Goal: Task Accomplishment & Management: Manage account settings

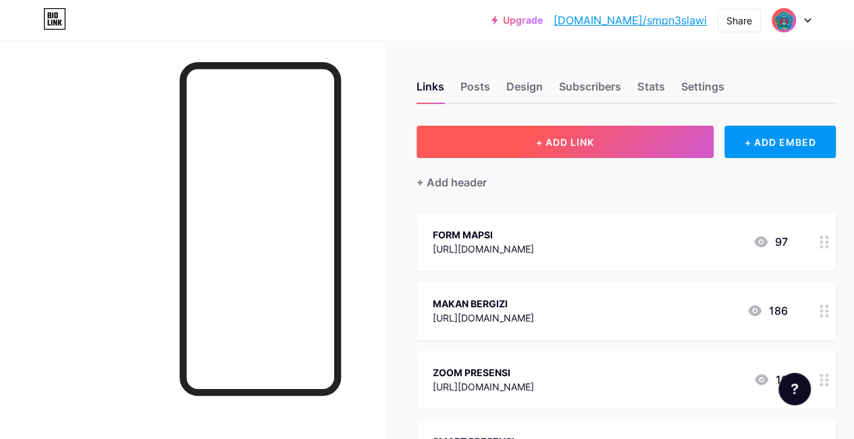
click at [585, 138] on span "+ ADD LINK" at bounding box center [565, 141] width 58 height 11
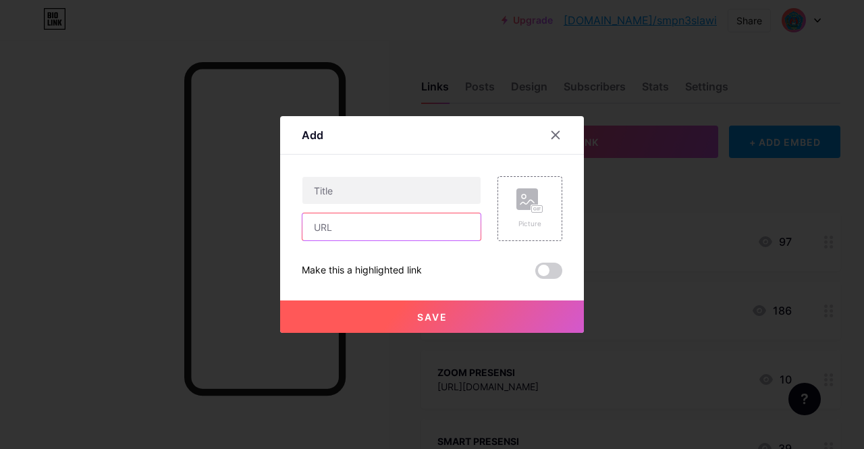
click at [342, 228] on input "text" at bounding box center [392, 226] width 178 height 27
paste input "[URL][DOMAIN_NAME]"
type input "[URL][DOMAIN_NAME]"
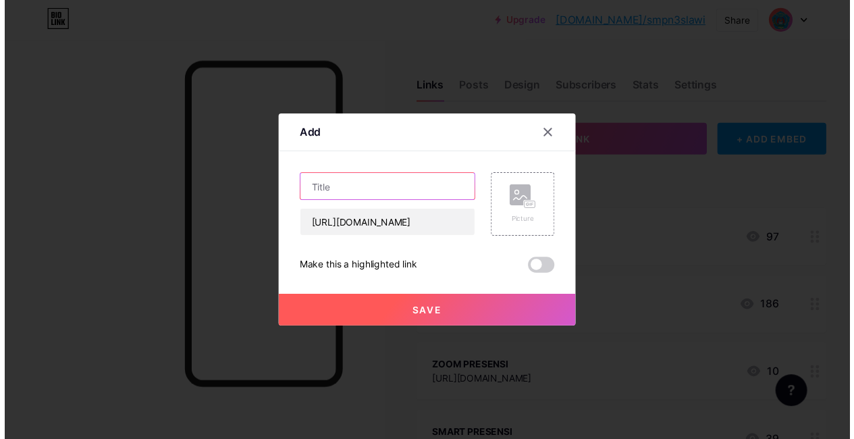
scroll to position [0, 0]
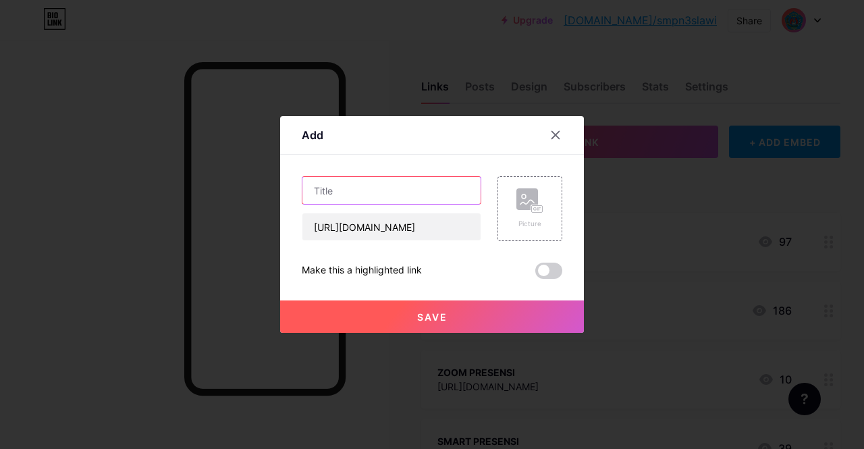
click at [359, 191] on input "text" at bounding box center [392, 190] width 178 height 27
type input "SUPER BPJS"
click at [434, 312] on span "Save" at bounding box center [432, 316] width 30 height 11
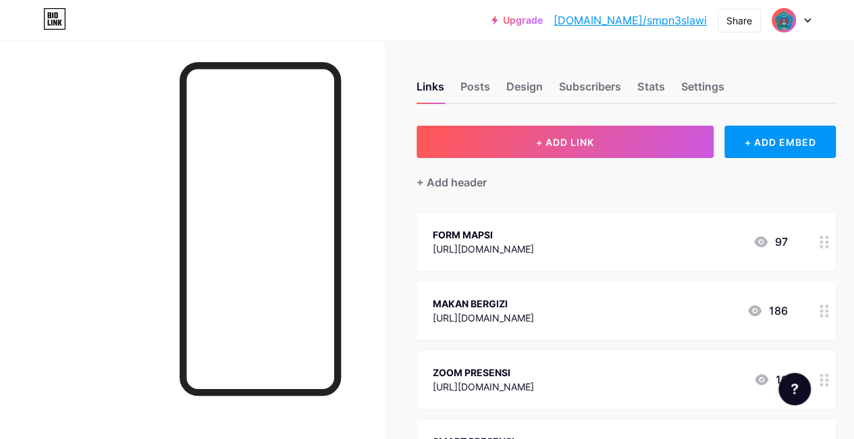
click at [651, 22] on link "[DOMAIN_NAME]/smpn3slawi" at bounding box center [630, 20] width 153 height 16
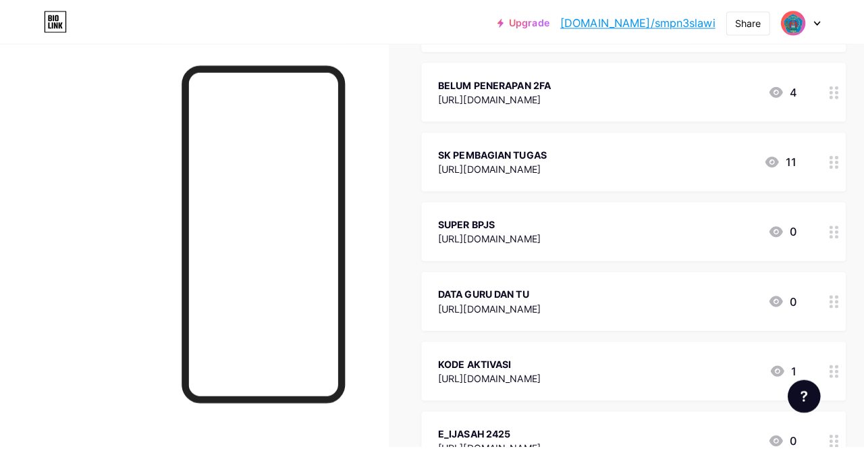
scroll to position [608, 0]
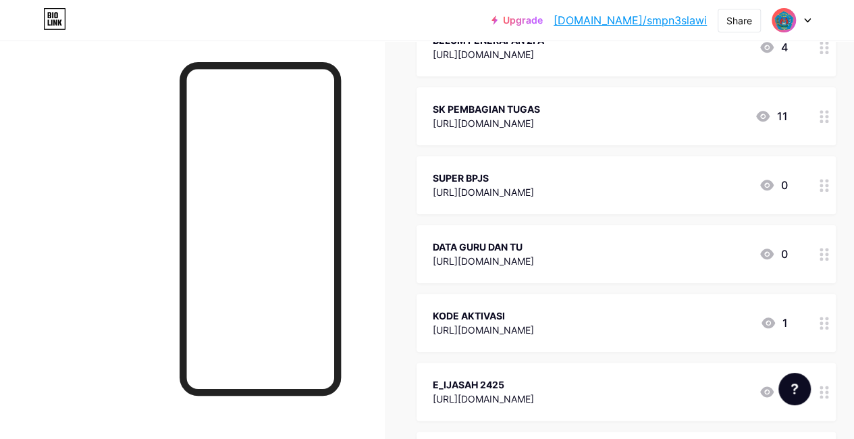
click at [519, 186] on div "[URL][DOMAIN_NAME]" at bounding box center [483, 192] width 101 height 14
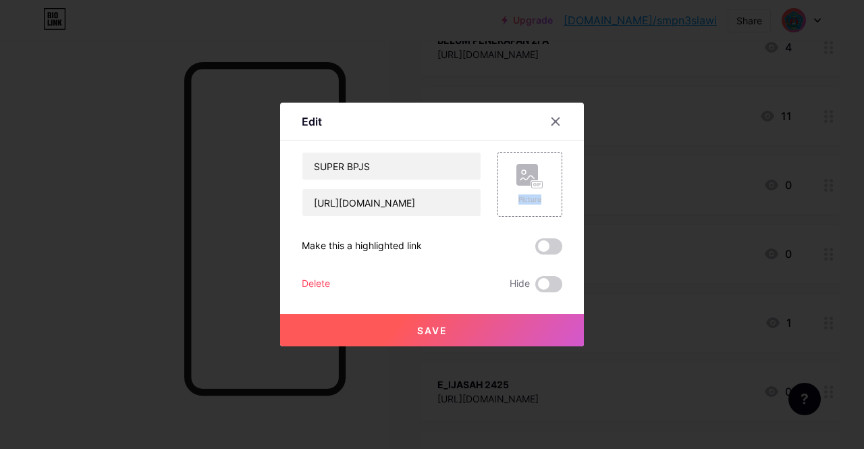
click at [519, 186] on icon at bounding box center [530, 176] width 27 height 25
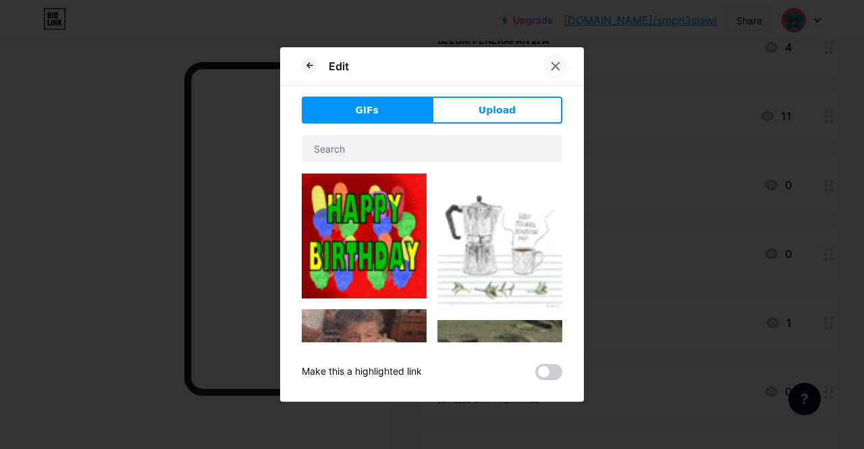
click at [556, 71] on icon at bounding box center [555, 66] width 11 height 11
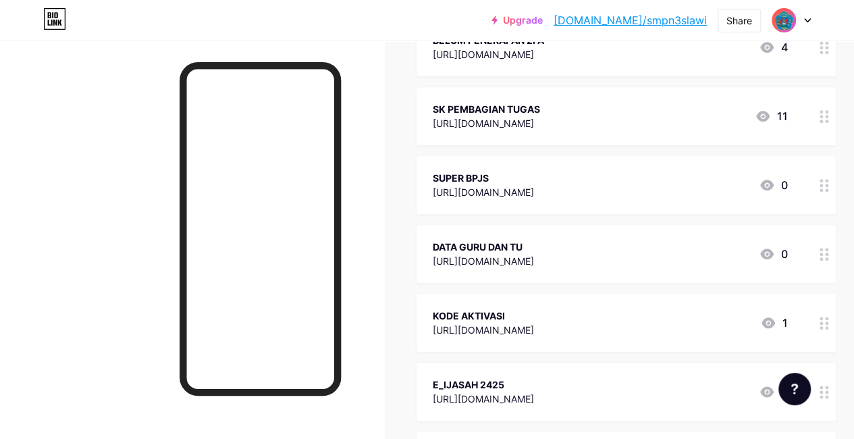
click at [772, 182] on icon at bounding box center [767, 185] width 14 height 11
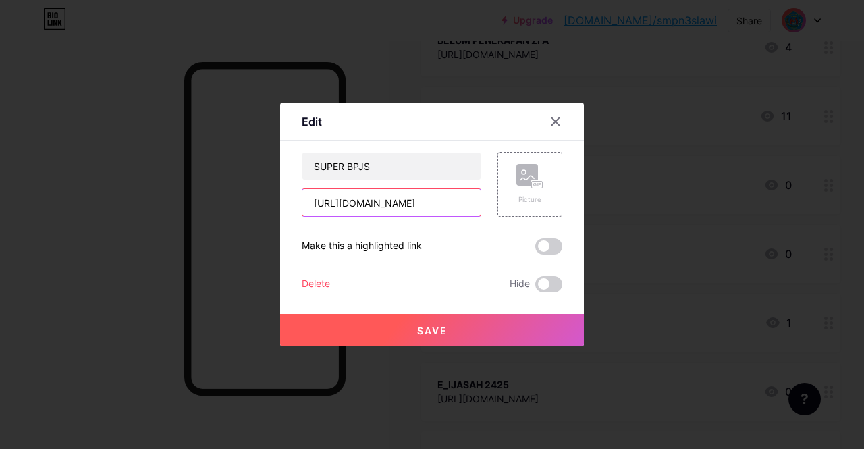
click at [455, 203] on input "[URL][DOMAIN_NAME]" at bounding box center [392, 202] width 178 height 27
type input "g"
paste input "[URL][DOMAIN_NAME]"
type input "[URL][DOMAIN_NAME]"
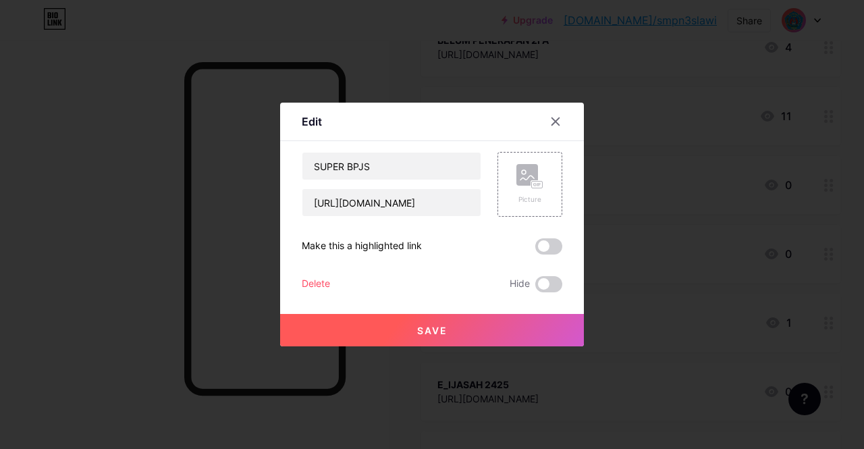
click at [432, 327] on span "Save" at bounding box center [432, 330] width 30 height 11
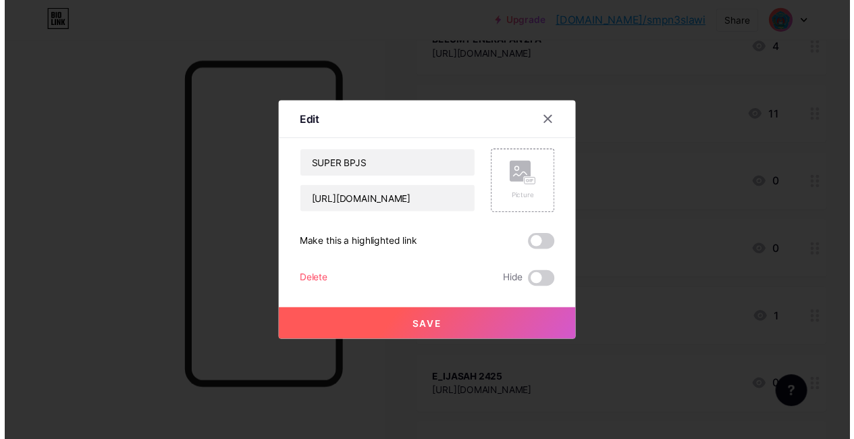
scroll to position [0, 0]
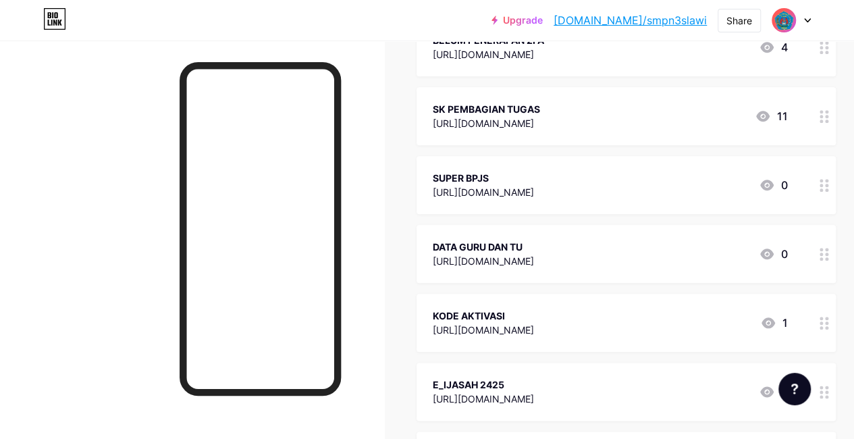
click at [671, 21] on link "[DOMAIN_NAME]/smpn3slawi" at bounding box center [630, 20] width 153 height 16
